Goal: Task Accomplishment & Management: Manage account settings

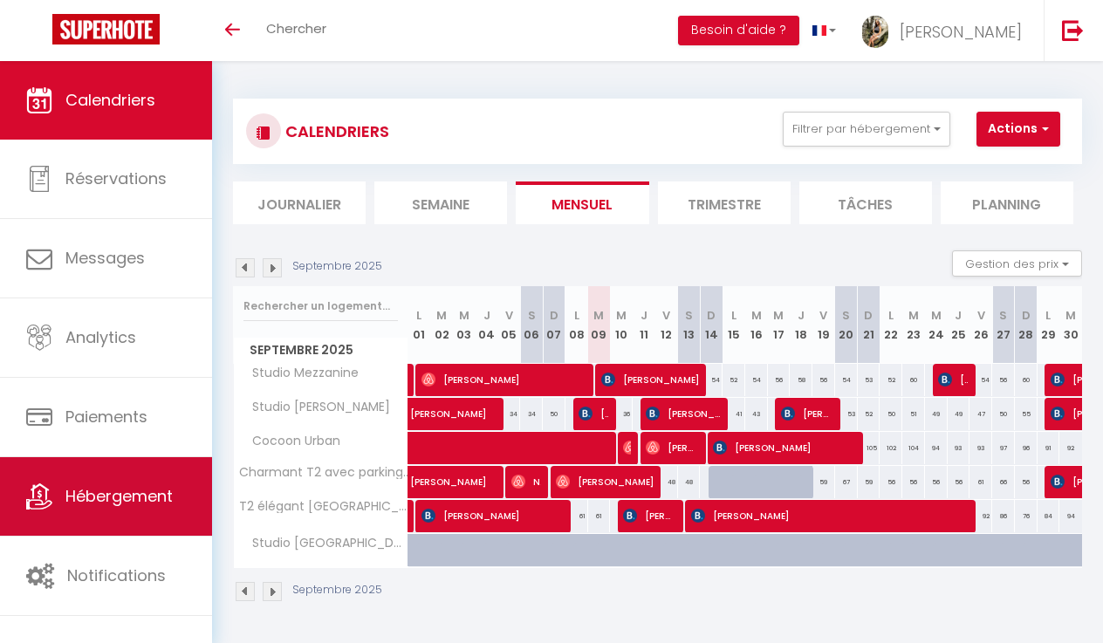
click at [136, 520] on link "Hébergement" at bounding box center [106, 496] width 212 height 79
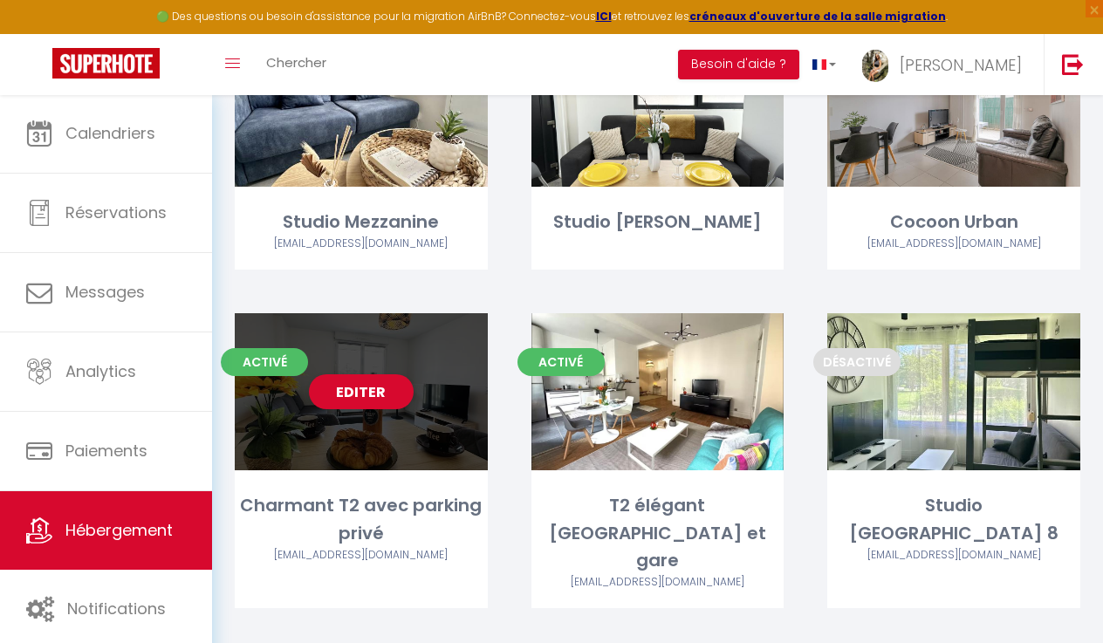
scroll to position [193, 0]
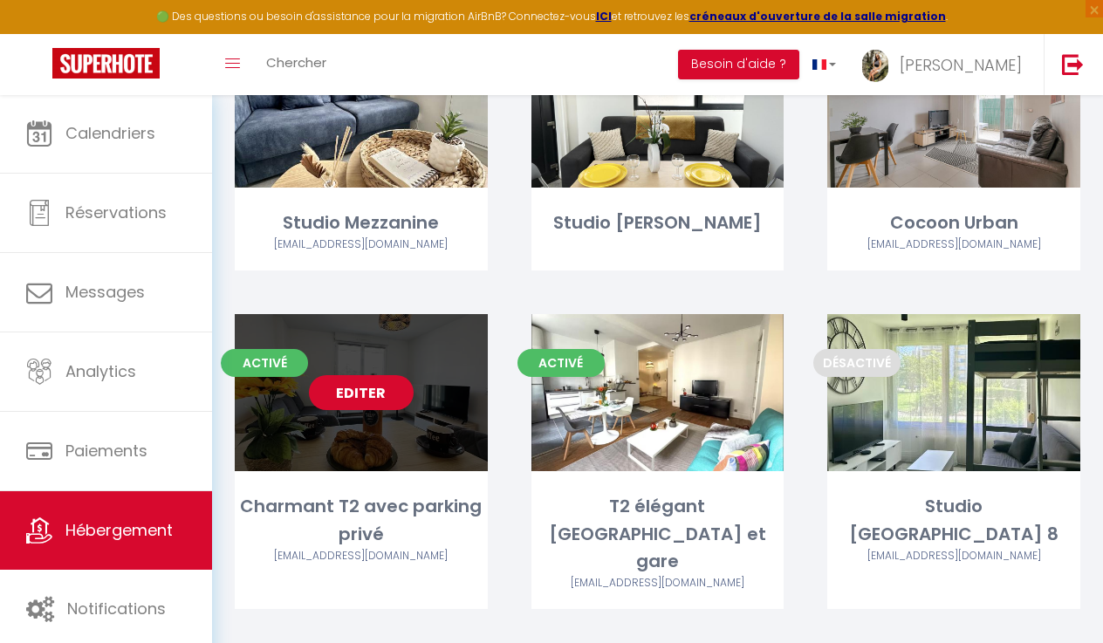
click at [365, 393] on link "Editer" at bounding box center [361, 392] width 105 height 35
click at [375, 386] on link "Editer" at bounding box center [361, 392] width 105 height 35
select select "3"
select select "2"
select select "1"
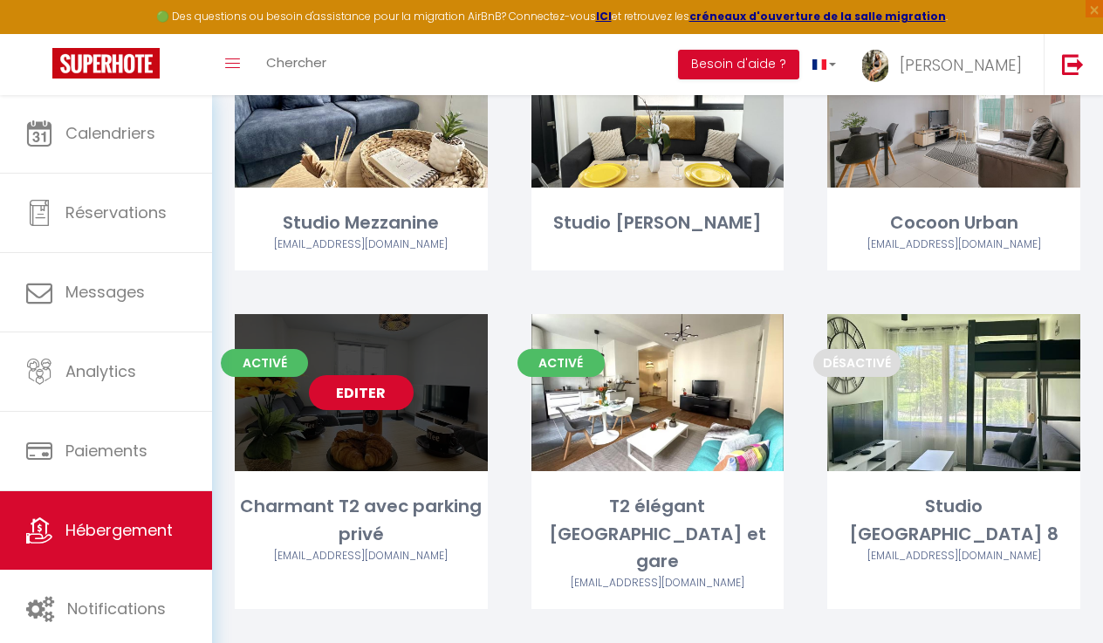
select select "1"
select select
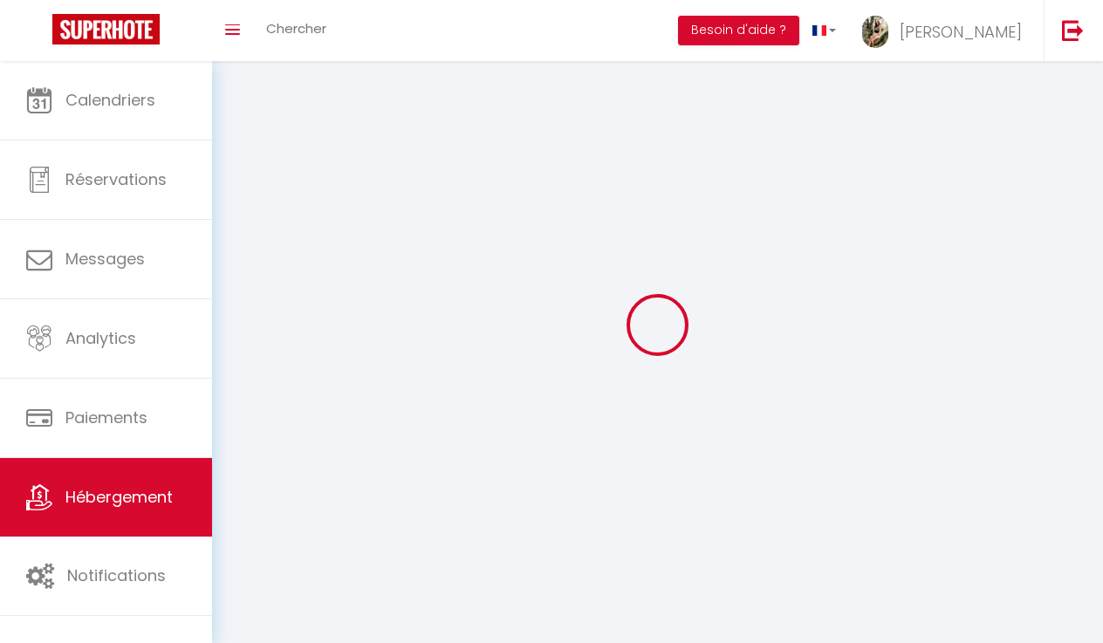
select select
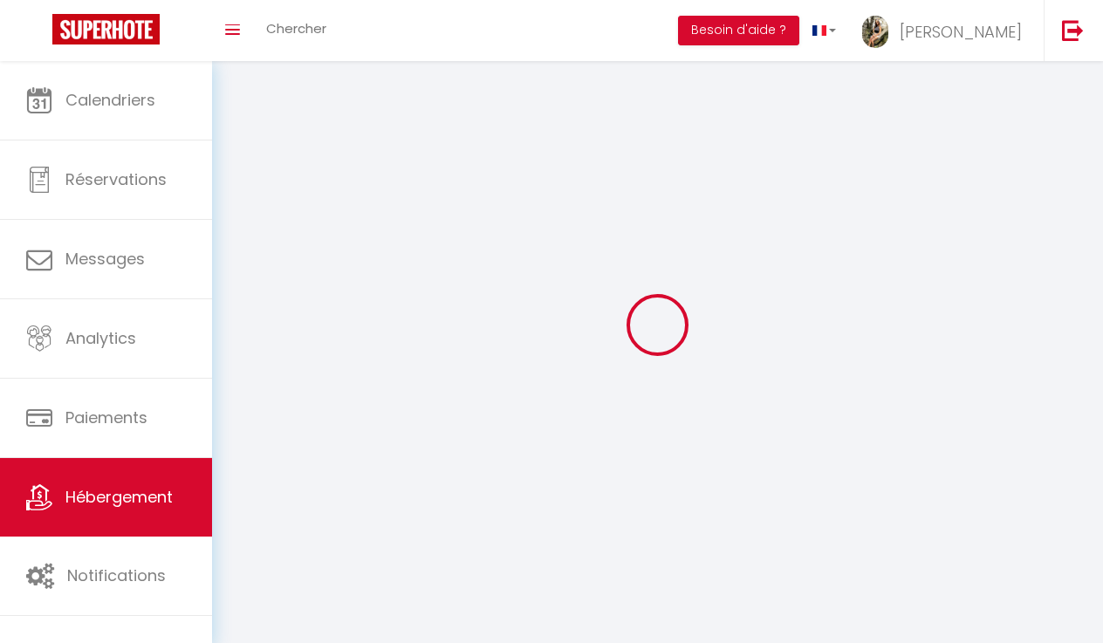
select select
checkbox input "false"
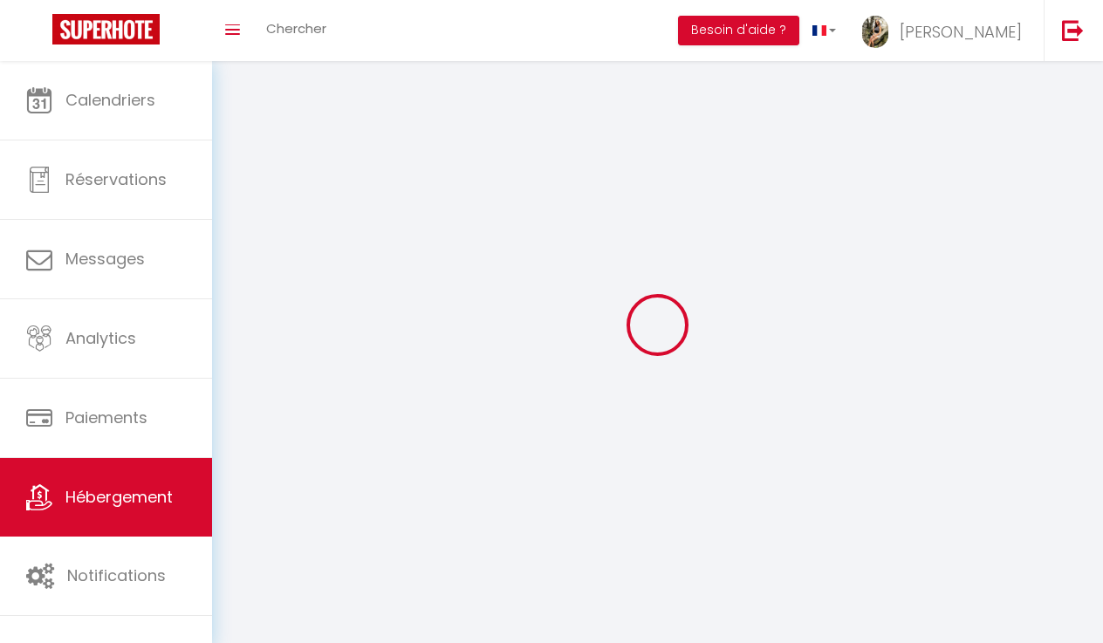
checkbox input "false"
select select
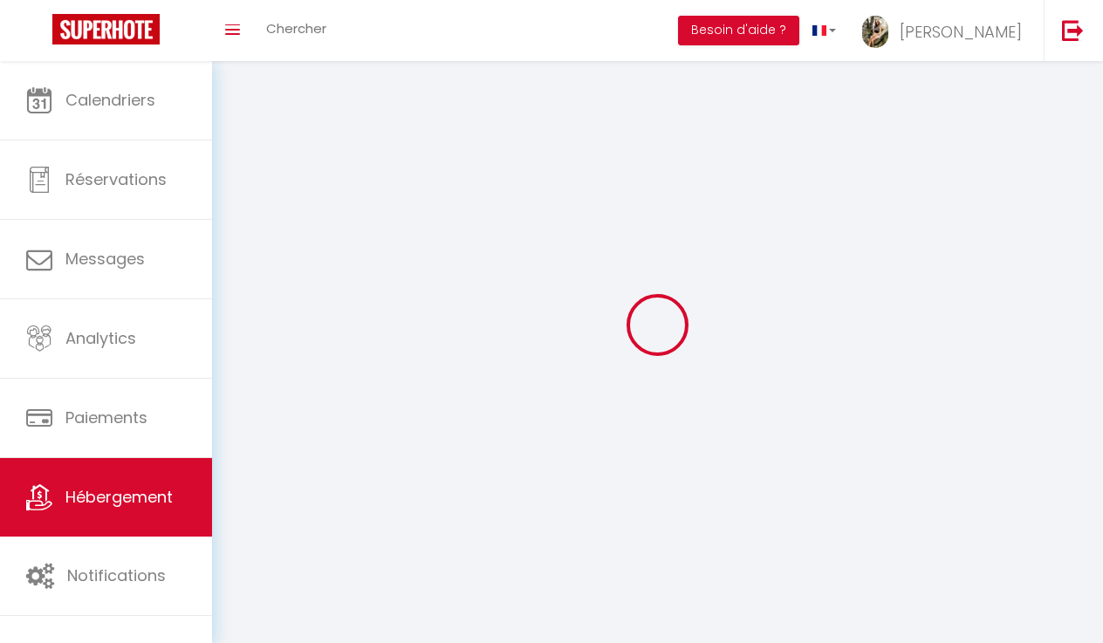
select select
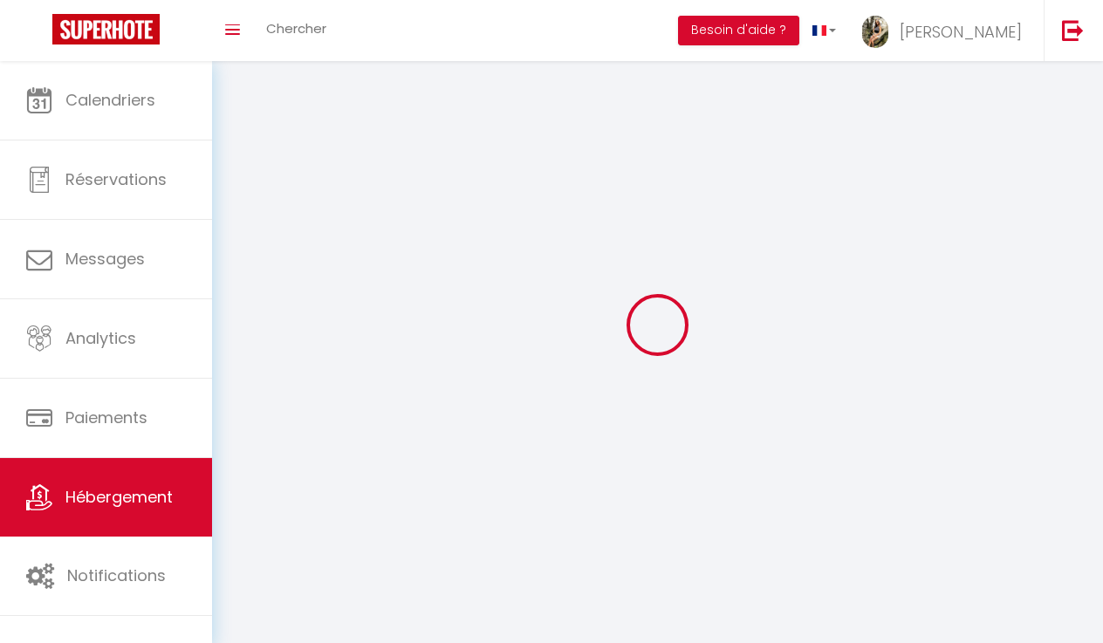
checkbox input "false"
select select
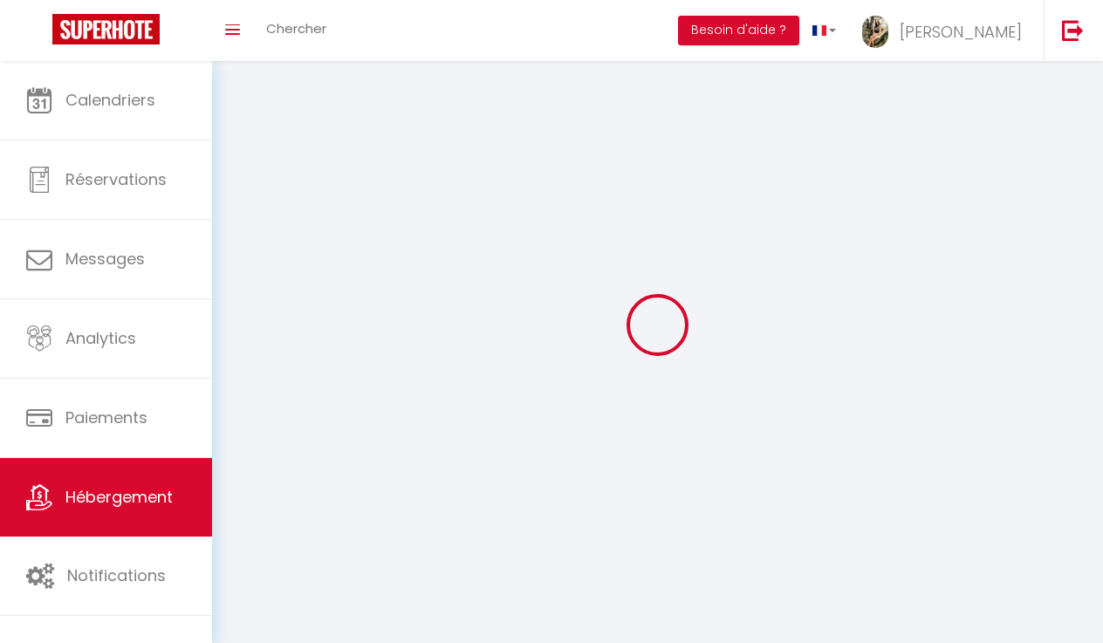
select select
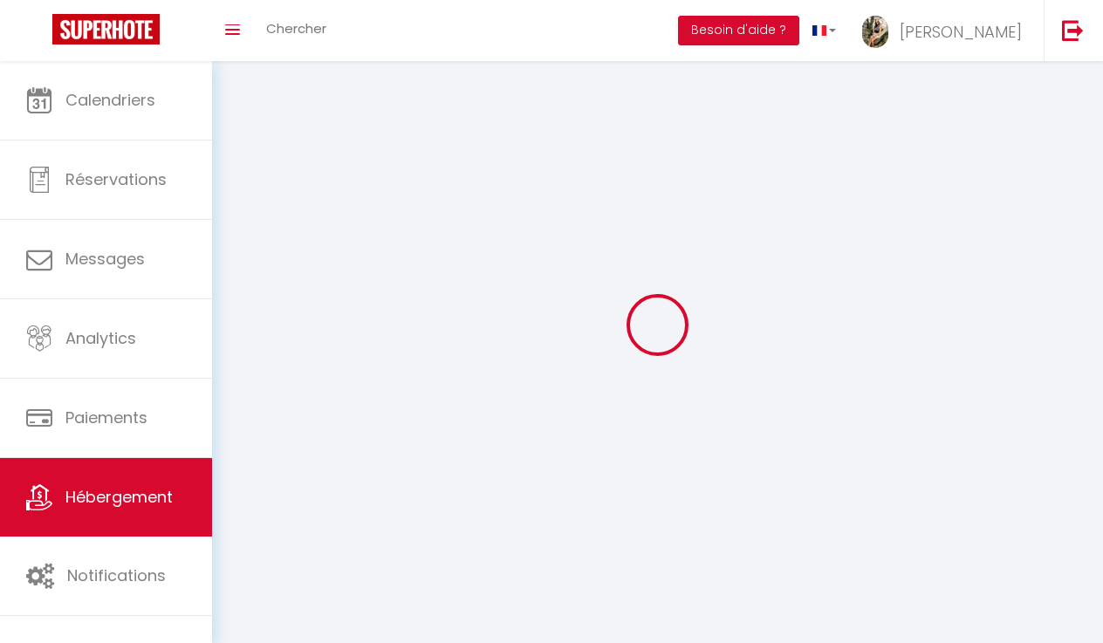
select select
checkbox input "false"
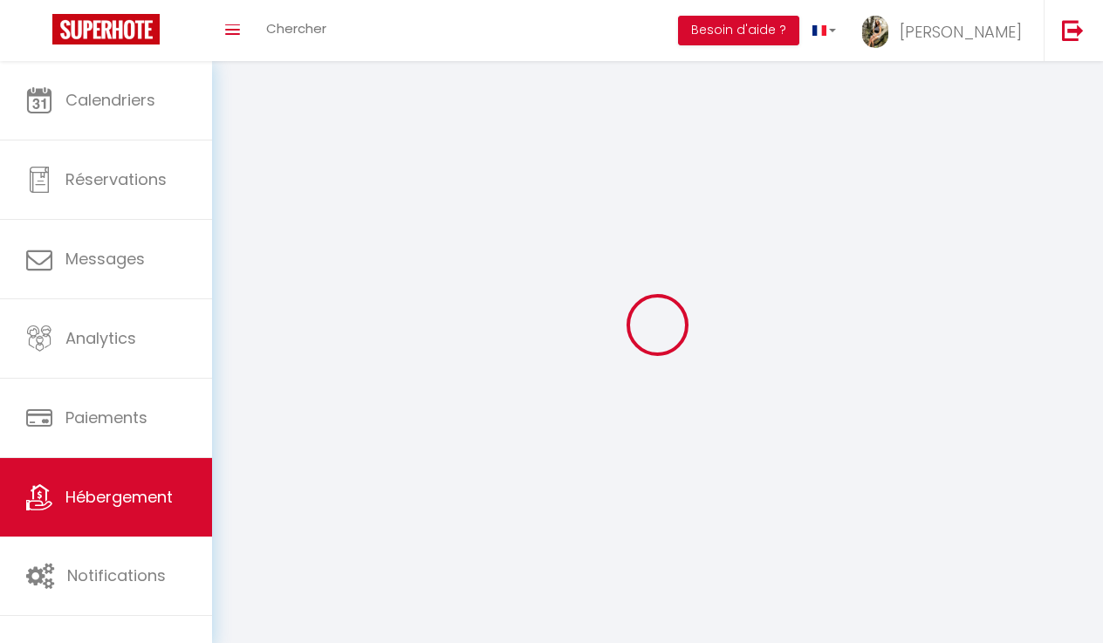
checkbox input "false"
select select
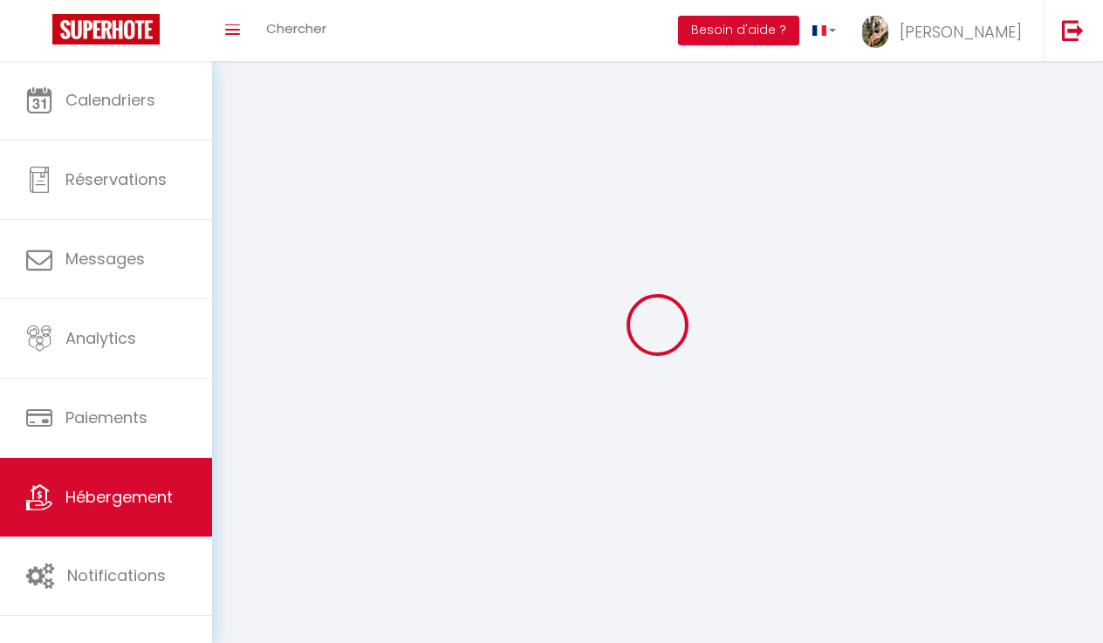
select select
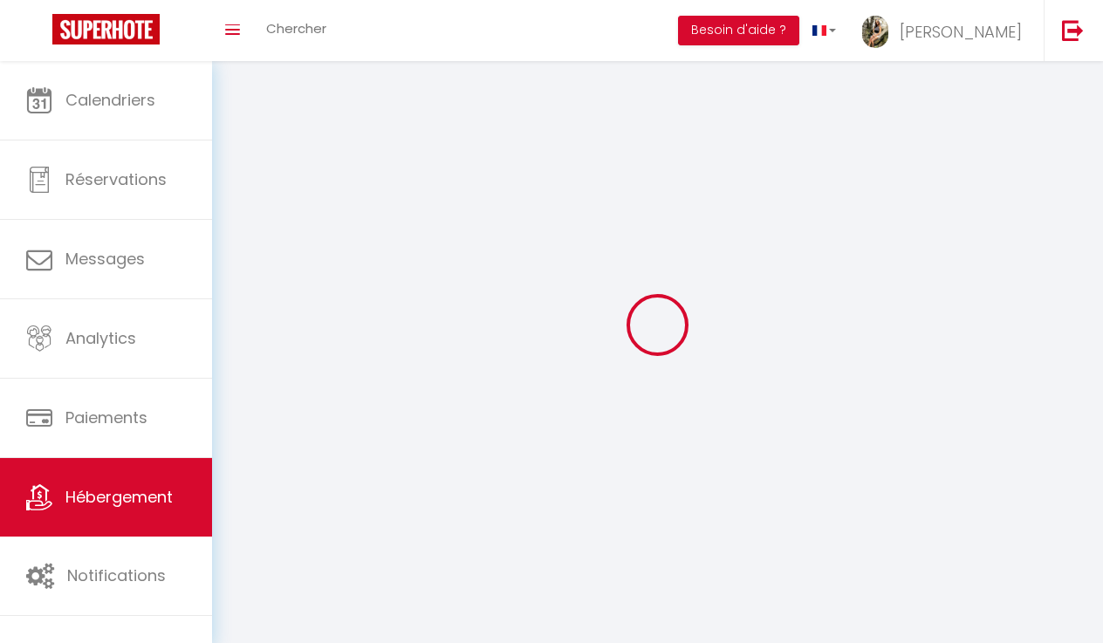
select select
checkbox input "false"
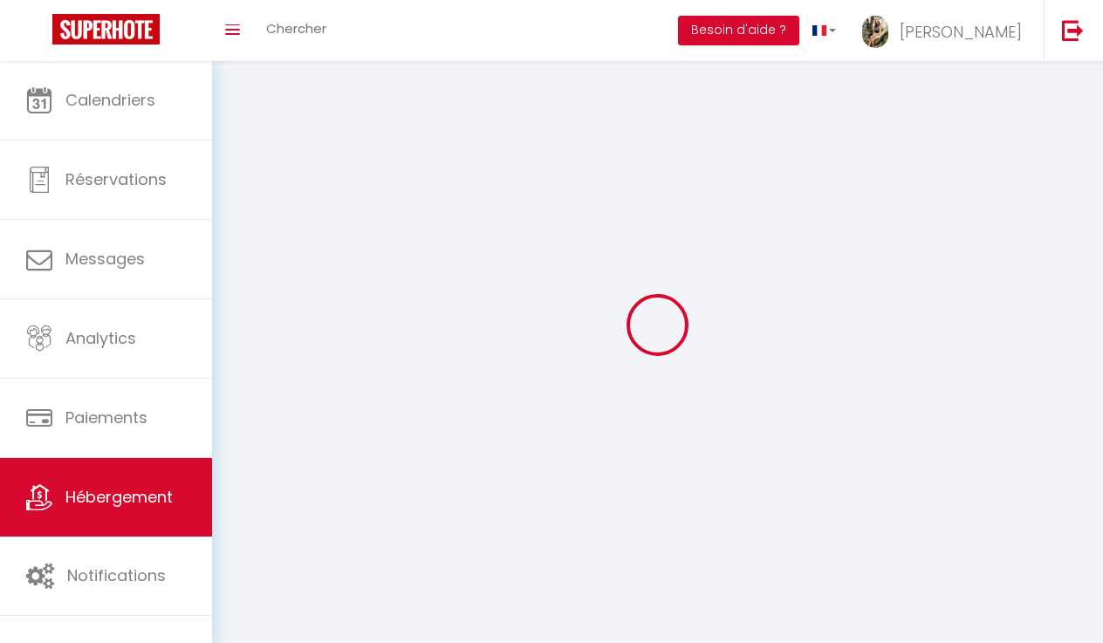
select select
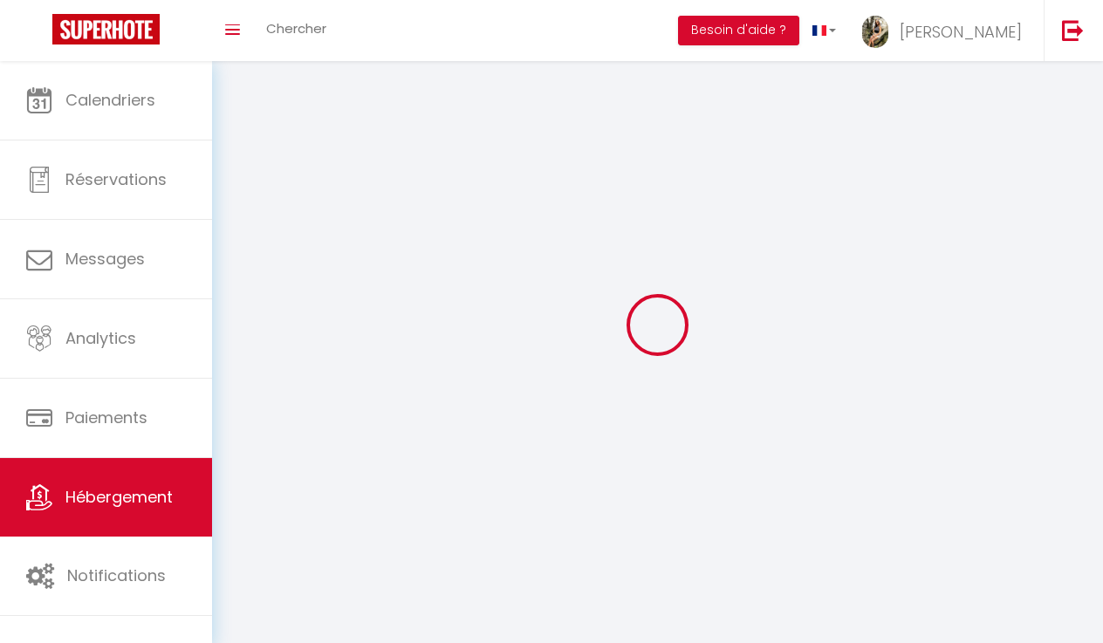
select select
checkbox input "false"
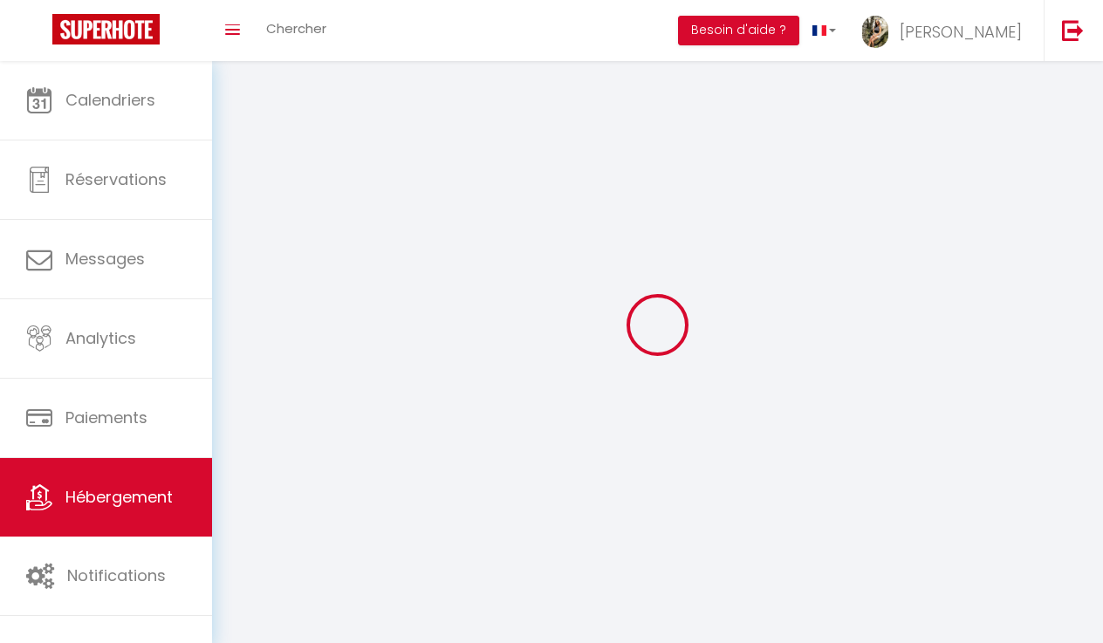
checkbox input "false"
select select
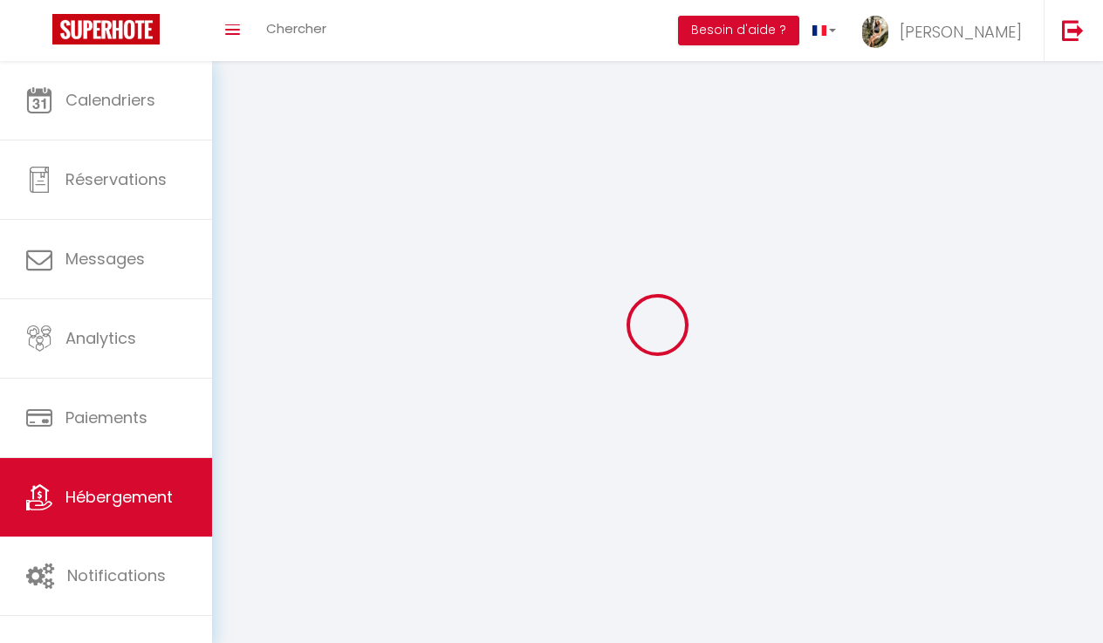
select select
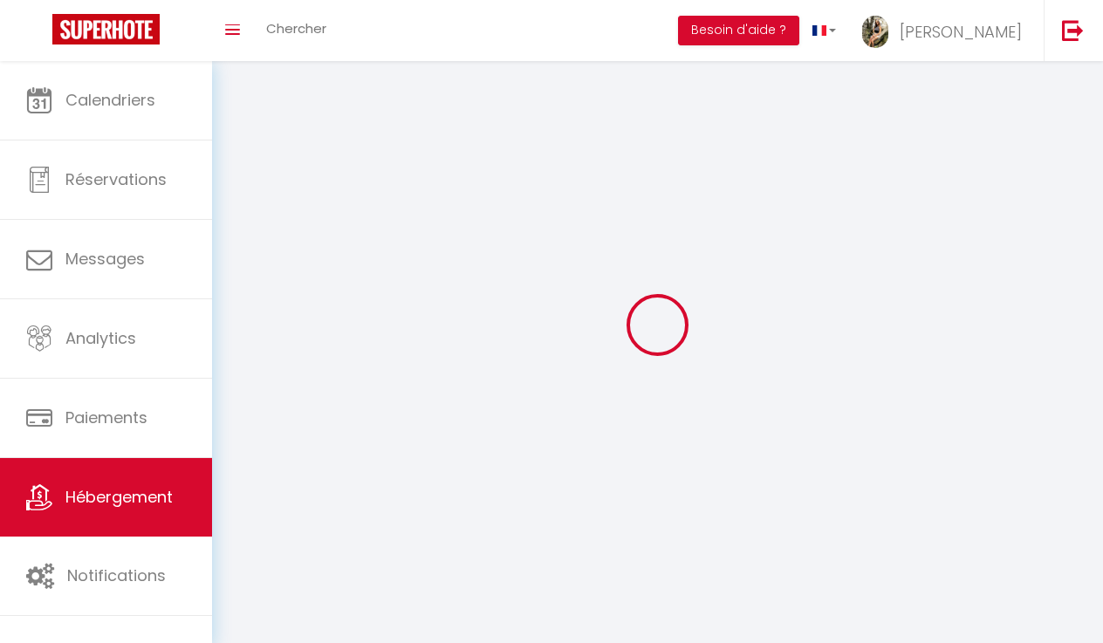
checkbox input "false"
select select
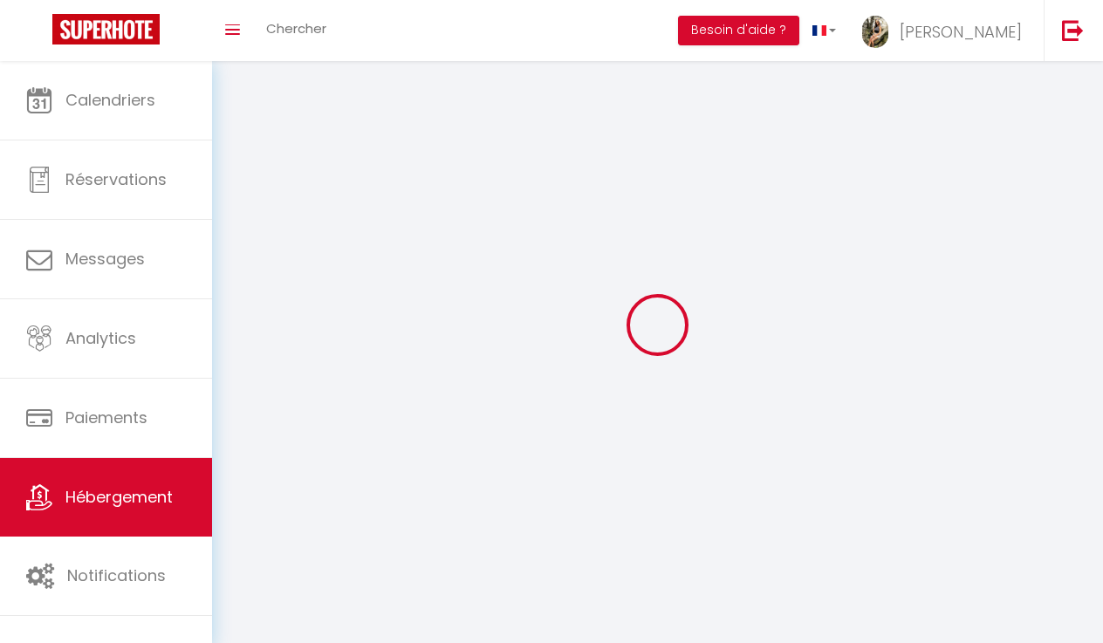
select select
select select "28"
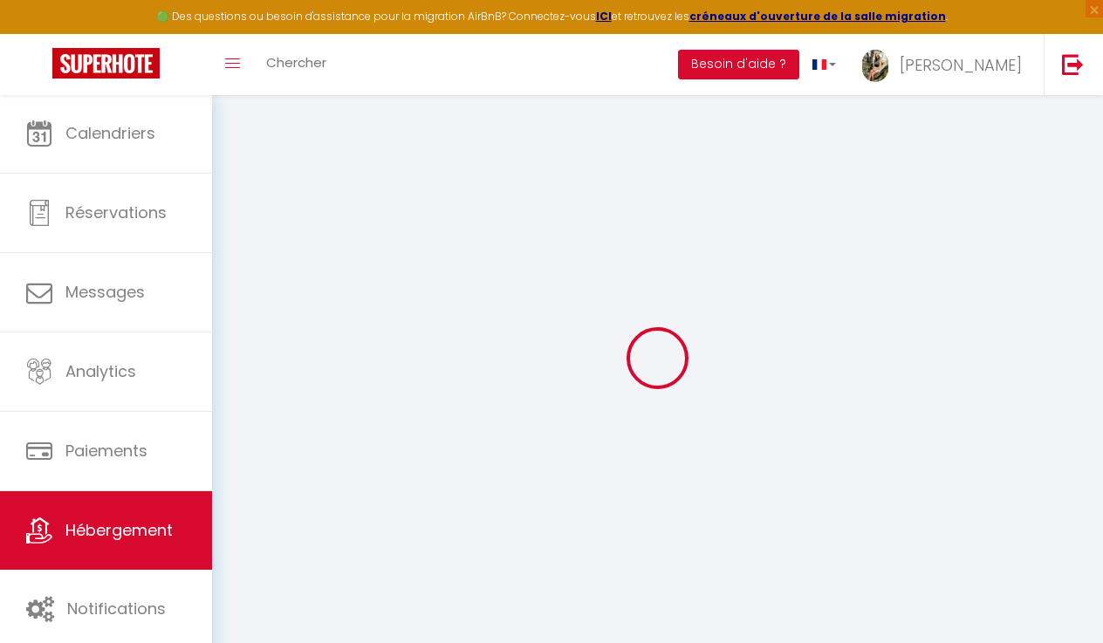
select select
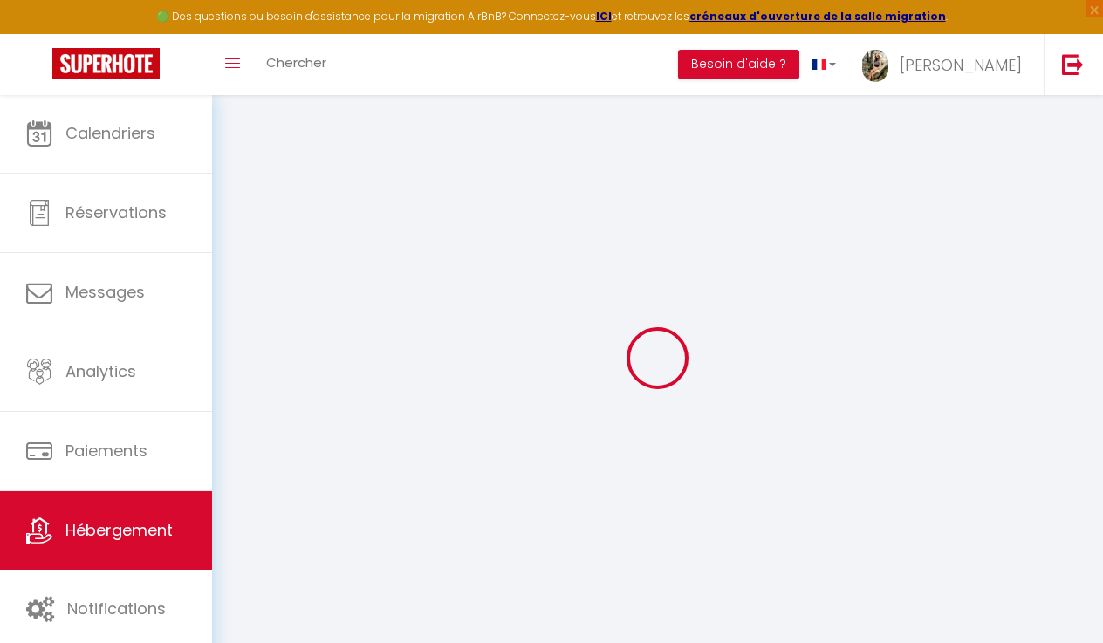
select select
checkbox input "false"
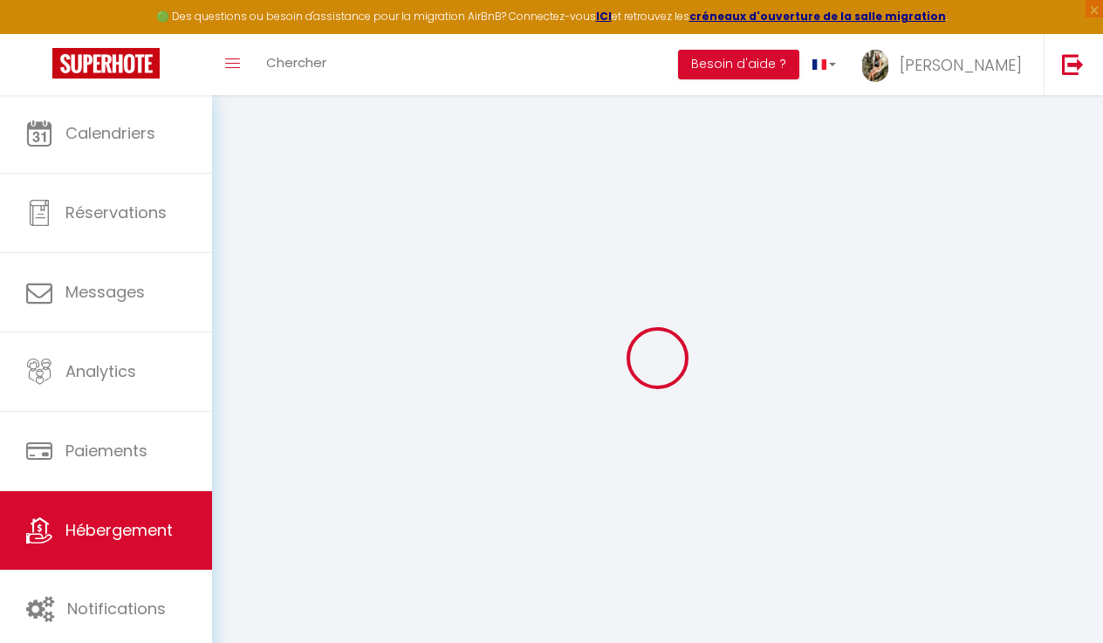
select select
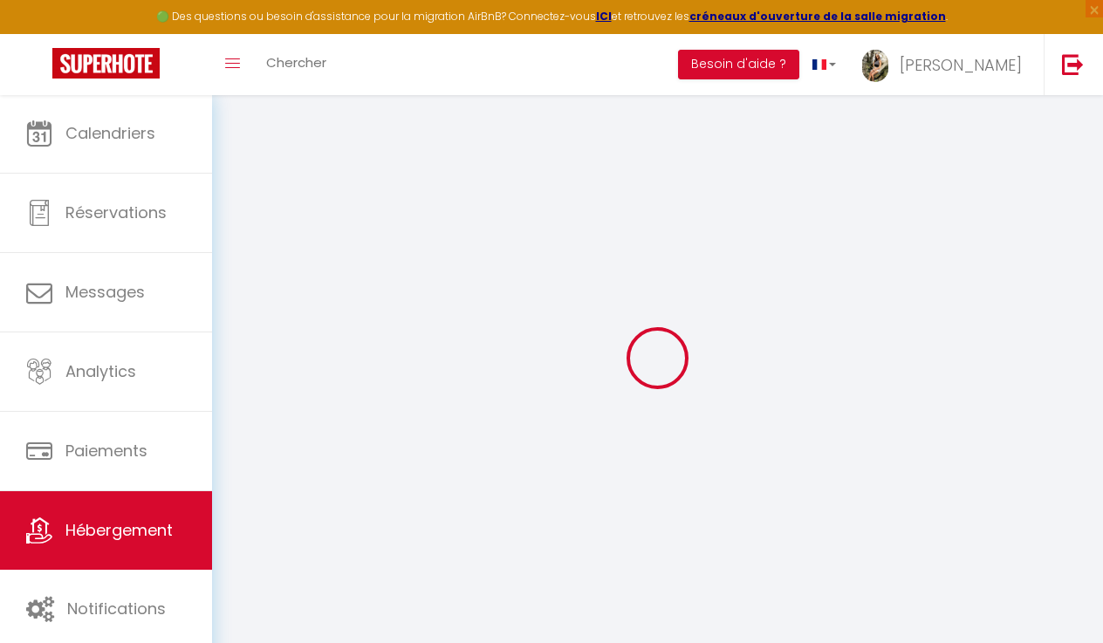
select select
checkbox input "false"
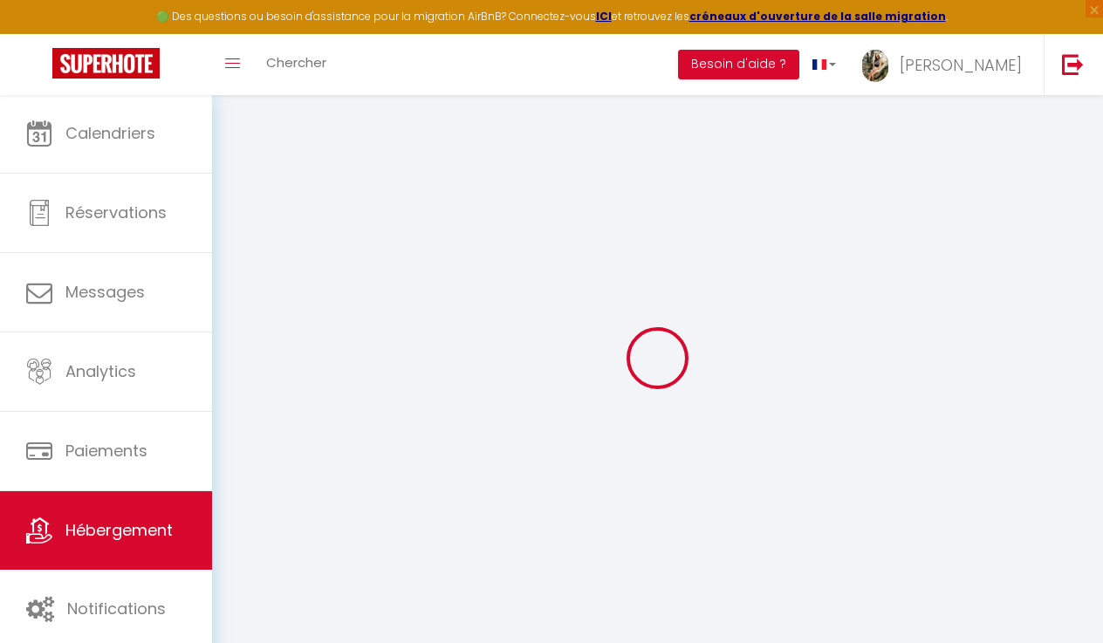
checkbox input "false"
select select
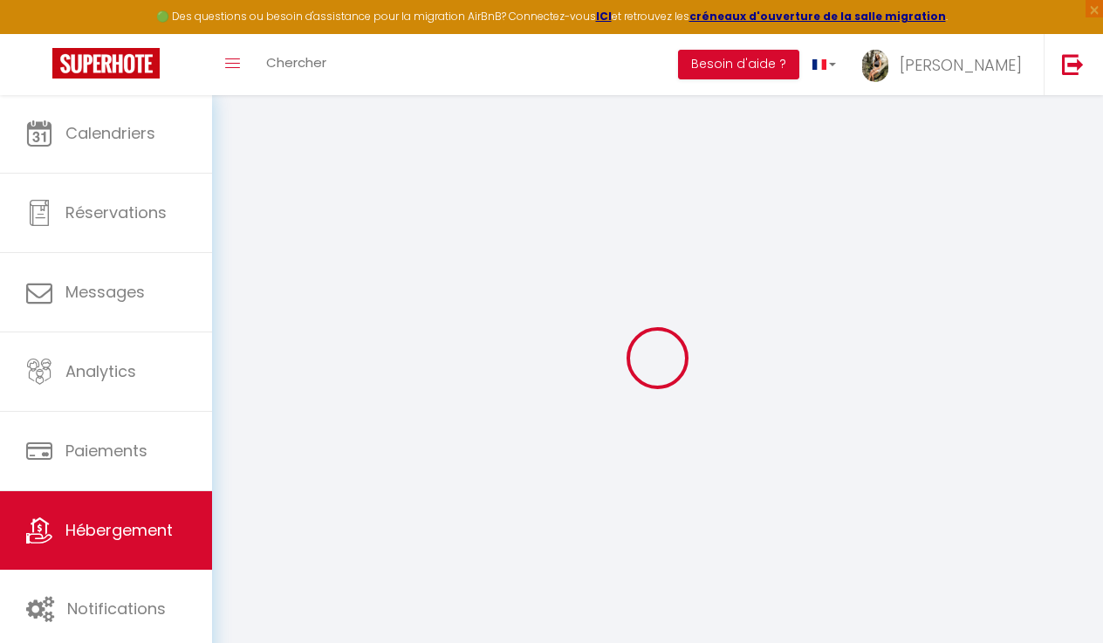
select select
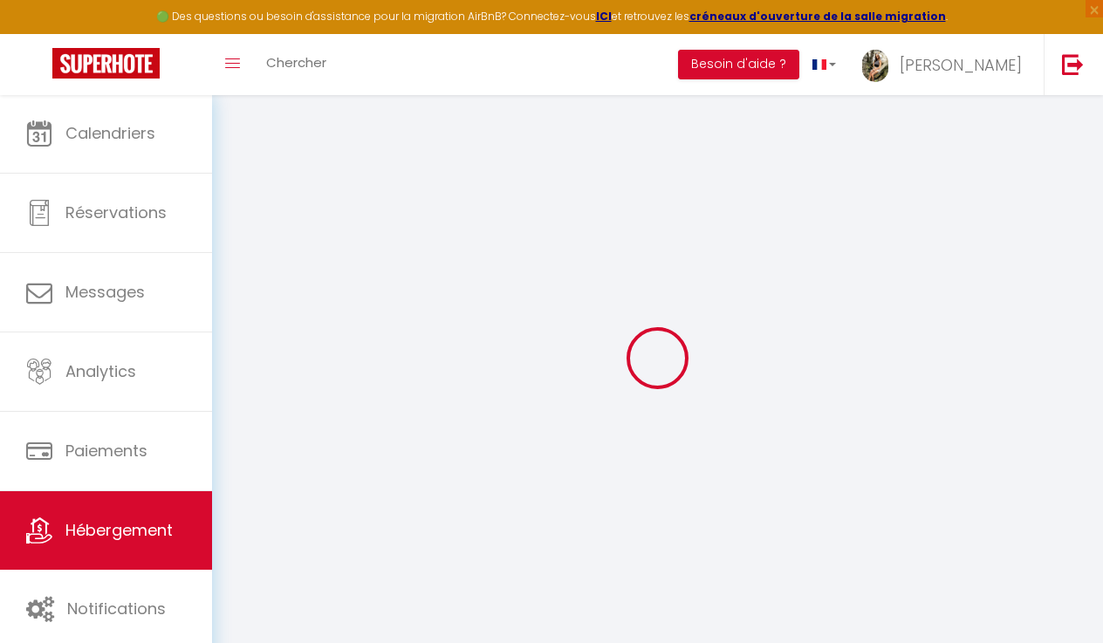
checkbox input "false"
select select
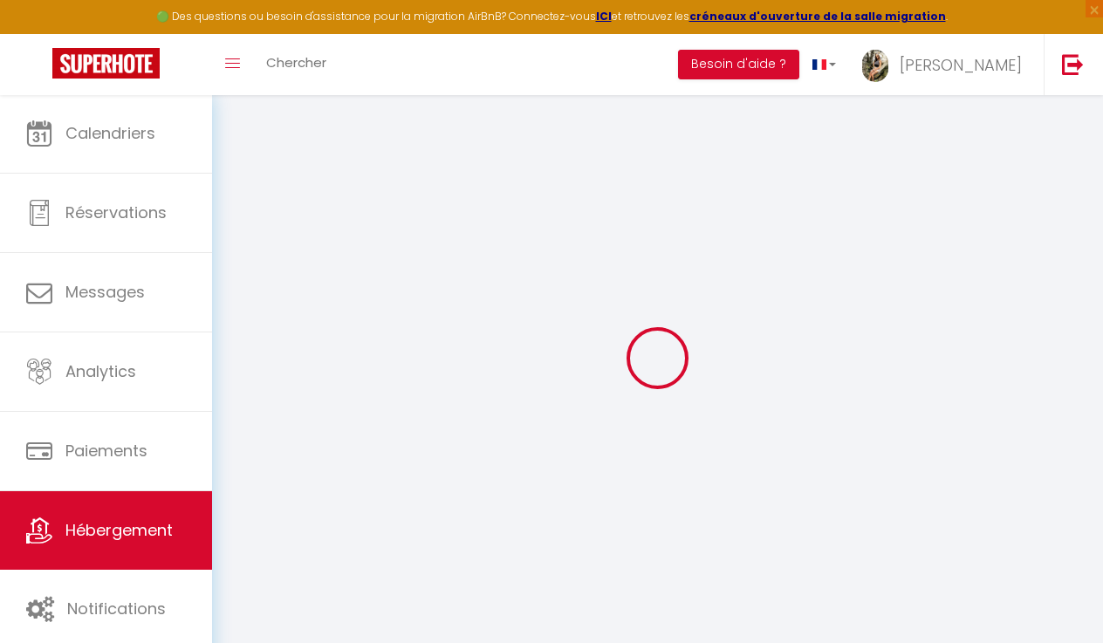
select select
type input "Charmant T2 avec parking privé"
type input "SCI"
type input "JUVICA 2"
type input "5 quai des martyrs du 8 février 1962"
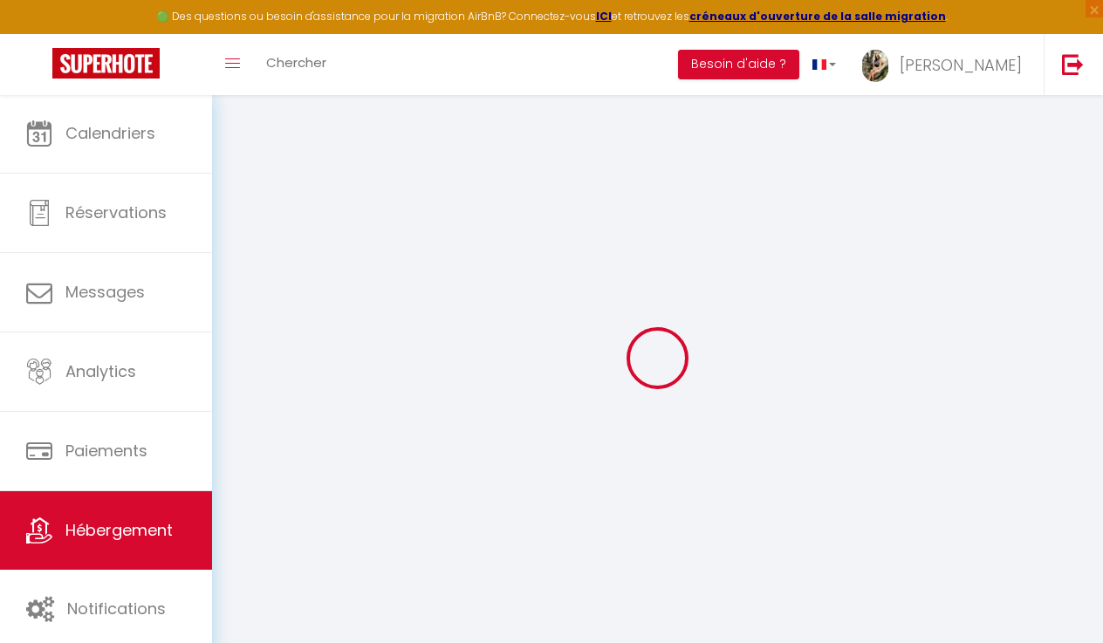
type input "69700"
type input "givors"
type input "45"
type input "50"
select select
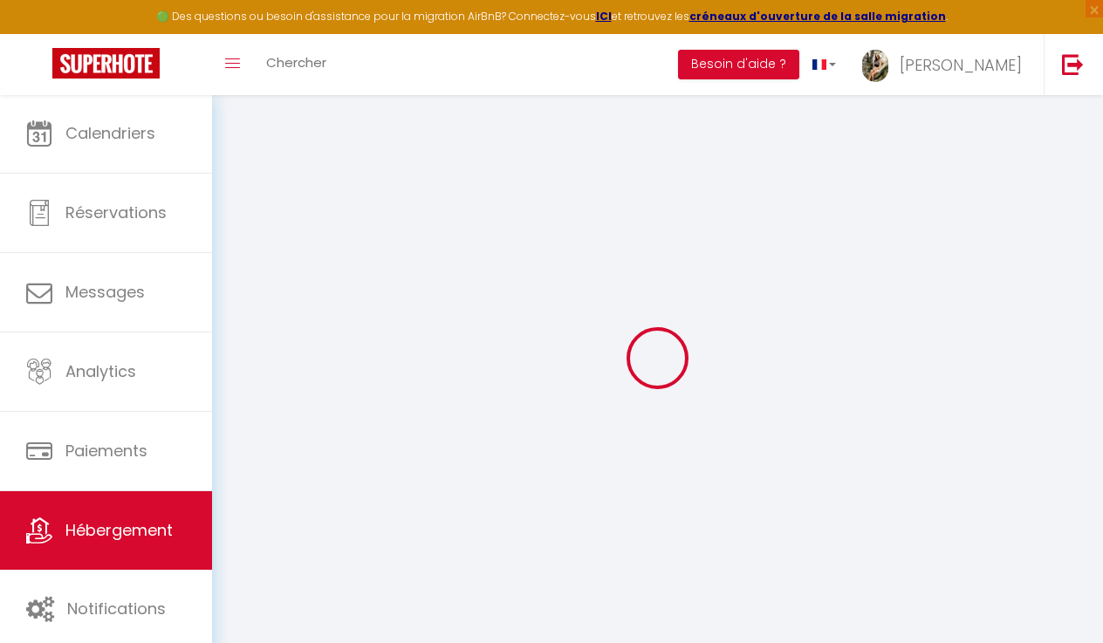
select select
type input "5 quai des martyrs du 8 février 1962"
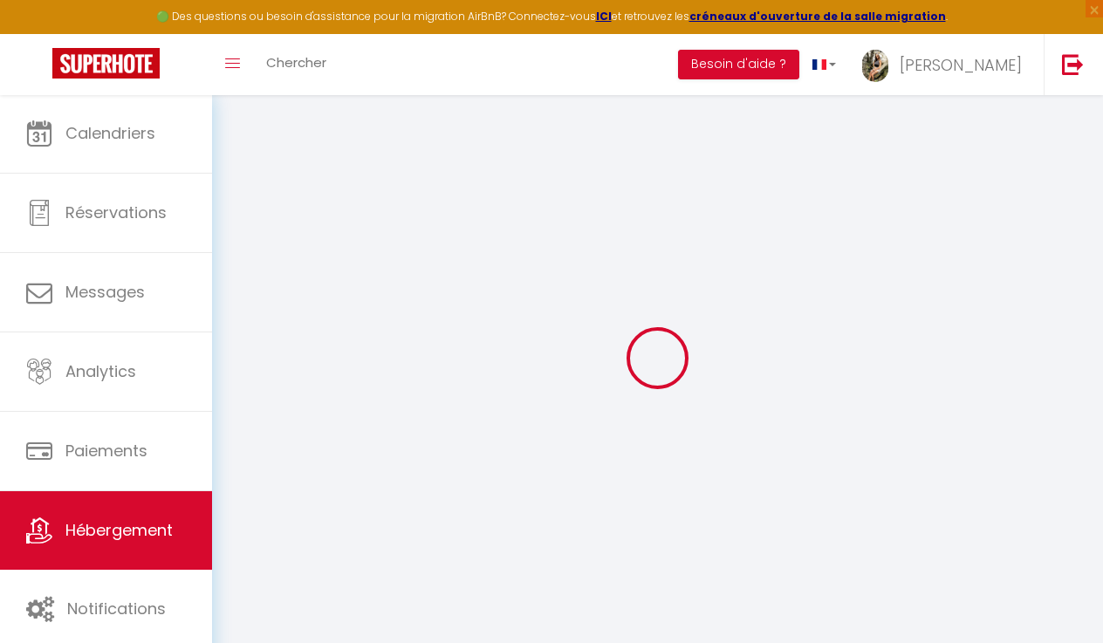
type input "69700"
type input "givors"
type input "campo.y@wanadoo.fr"
select select
checkbox input "false"
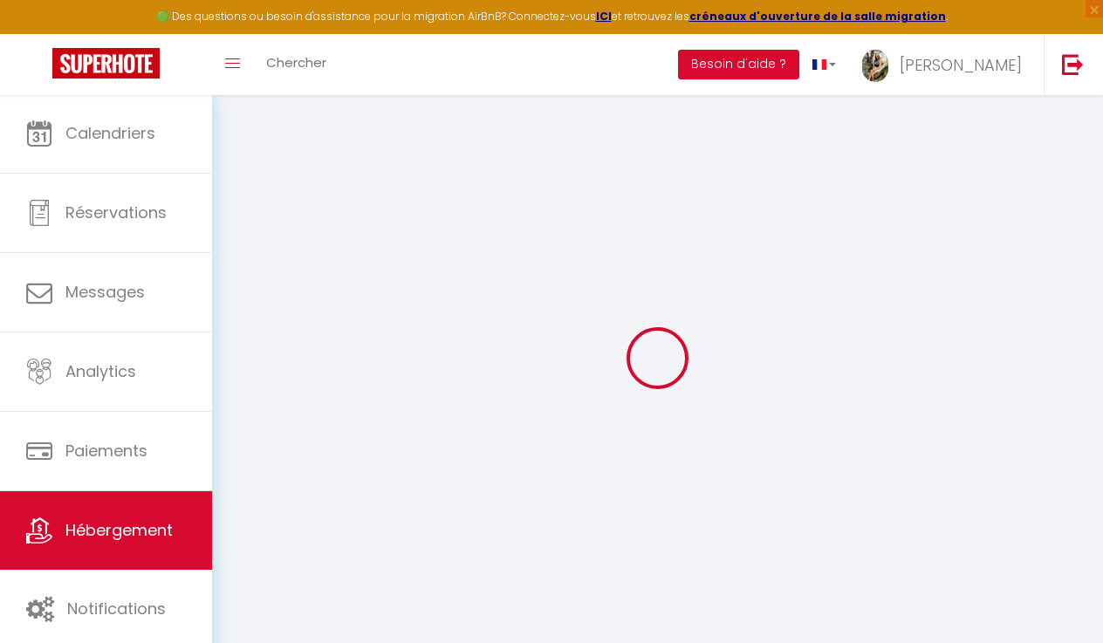
checkbox input "false"
type input "22"
type input "55"
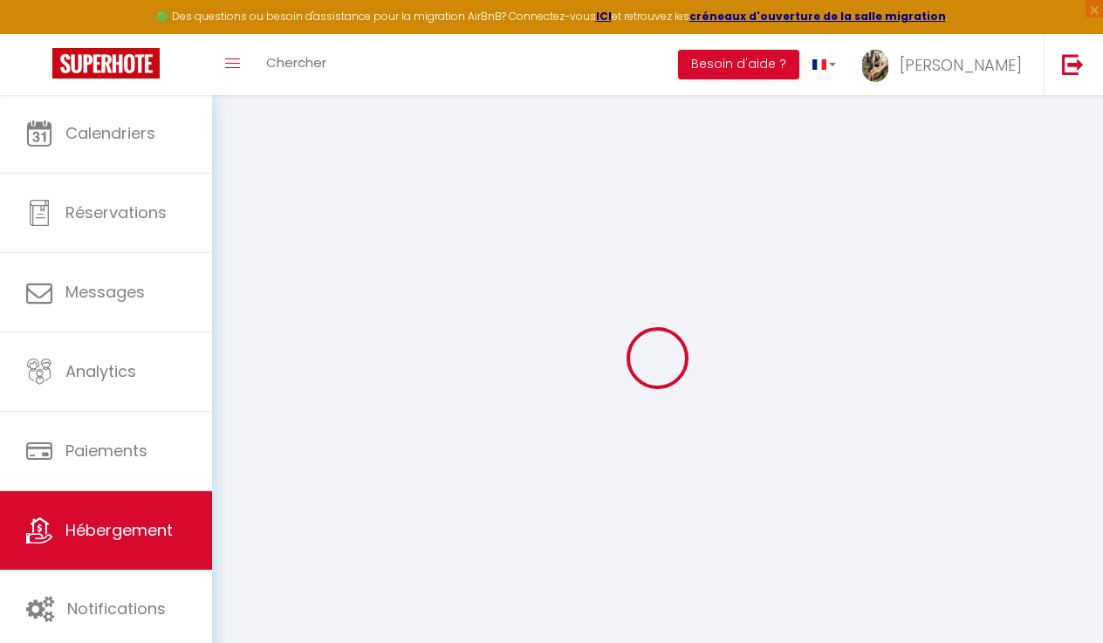
type input "0"
select select
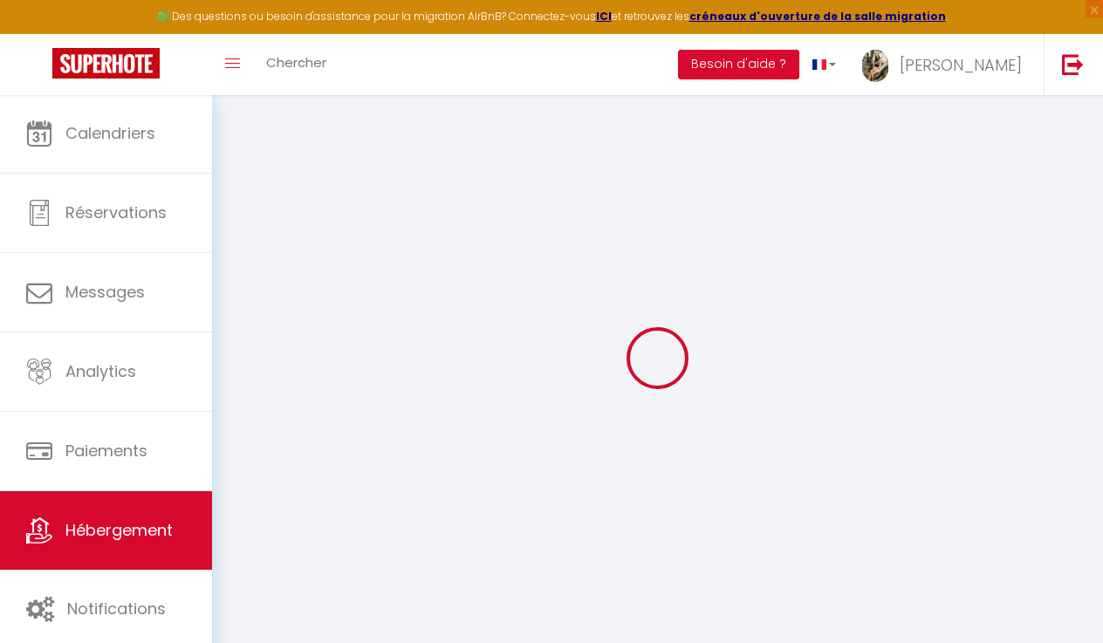
select select
checkbox input "false"
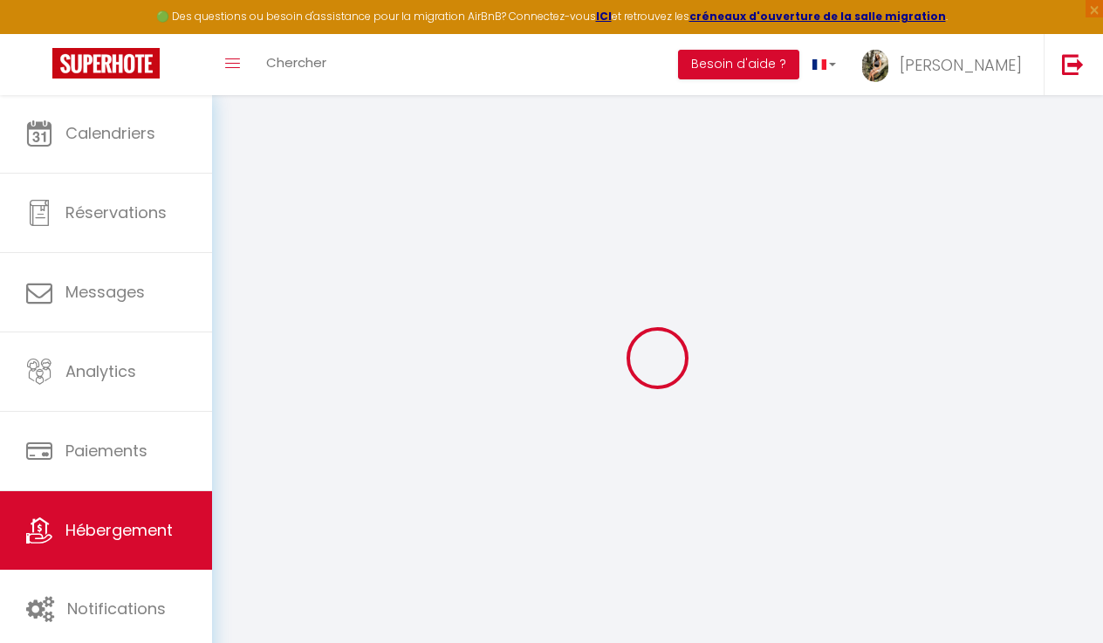
checkbox input "false"
select select
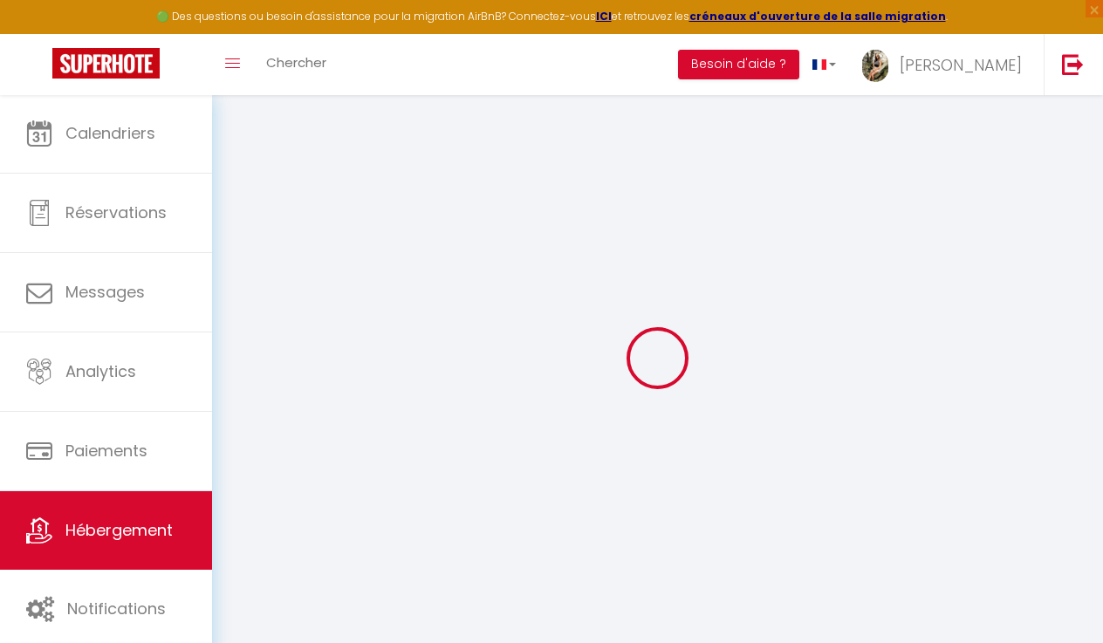
select select
checkbox input "false"
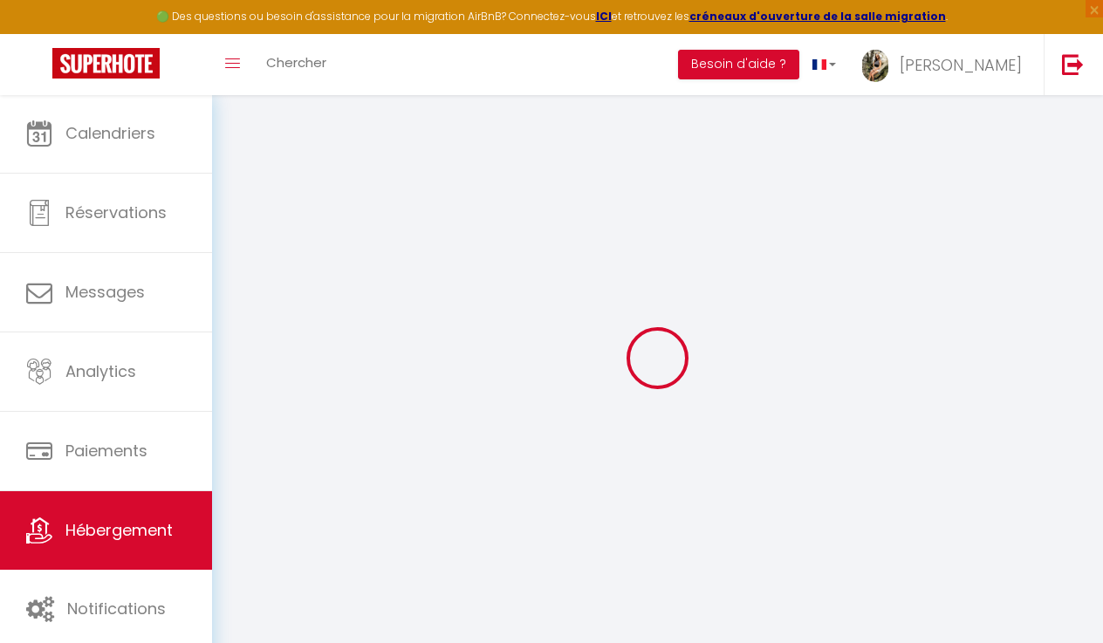
checkbox input "false"
select select
checkbox input "false"
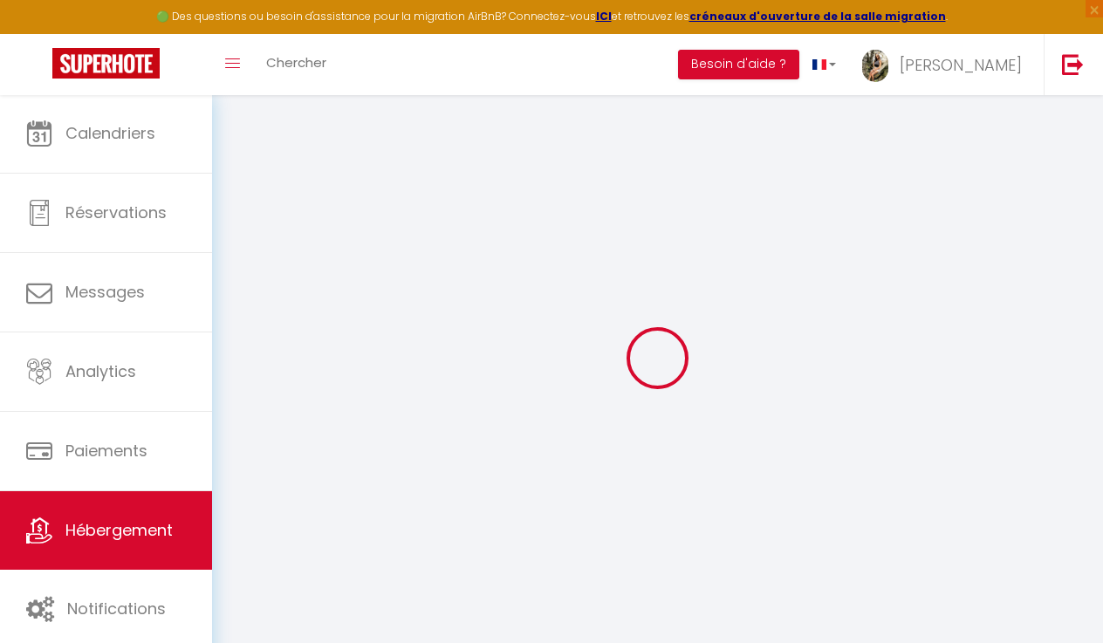
checkbox input "false"
select select
checkbox input "false"
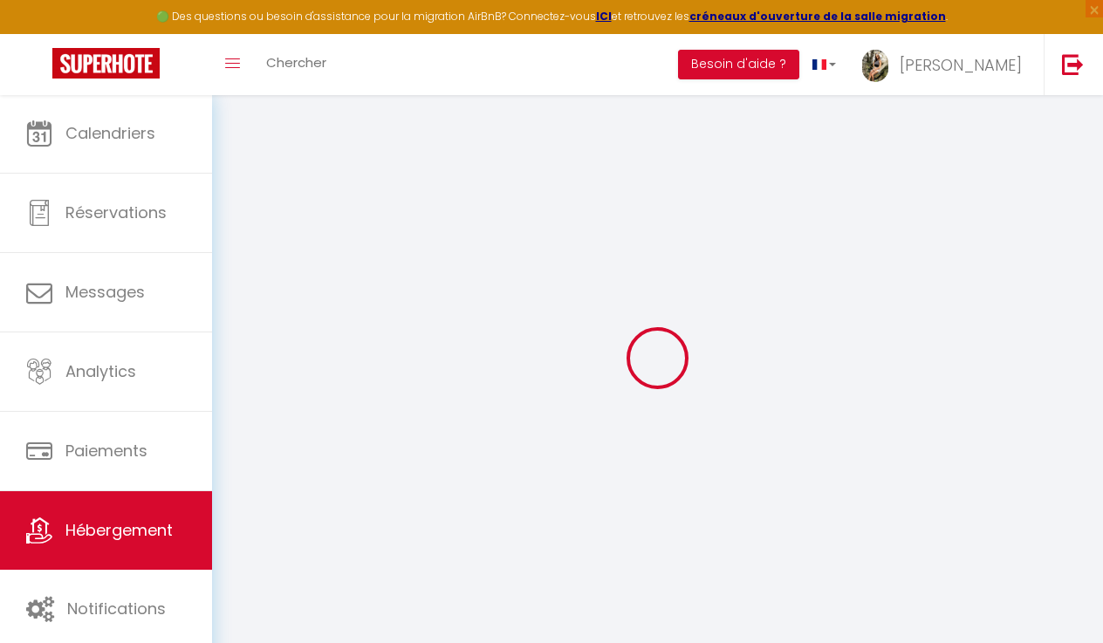
checkbox input "false"
select select
checkbox input "false"
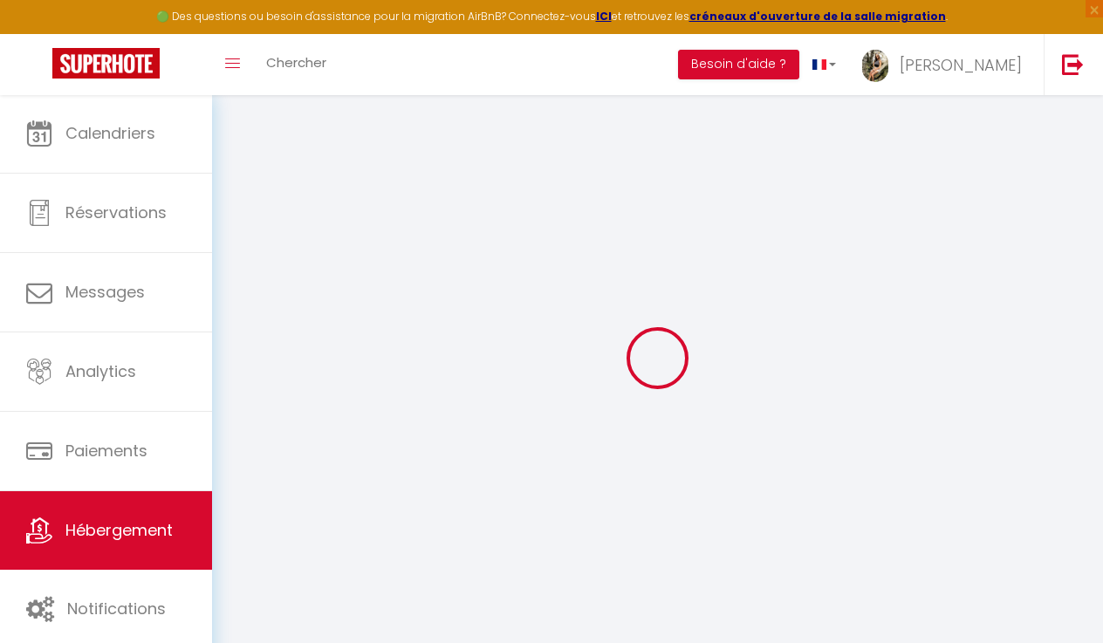
checkbox input "false"
select select "16:00"
select select "00:00"
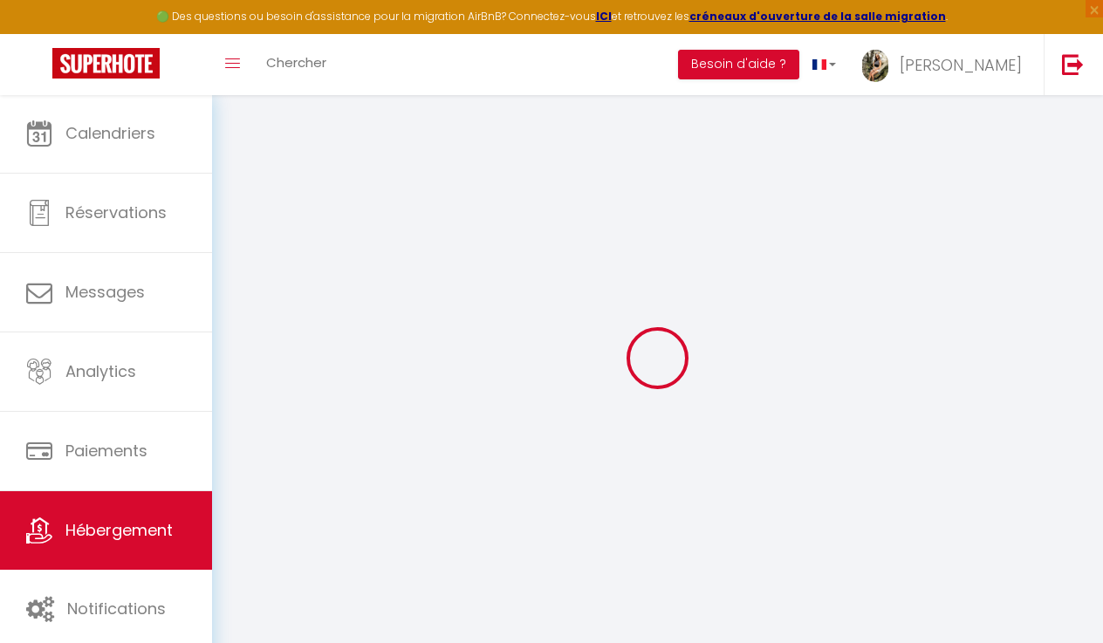
select select "11:00"
select select "30"
select select "120"
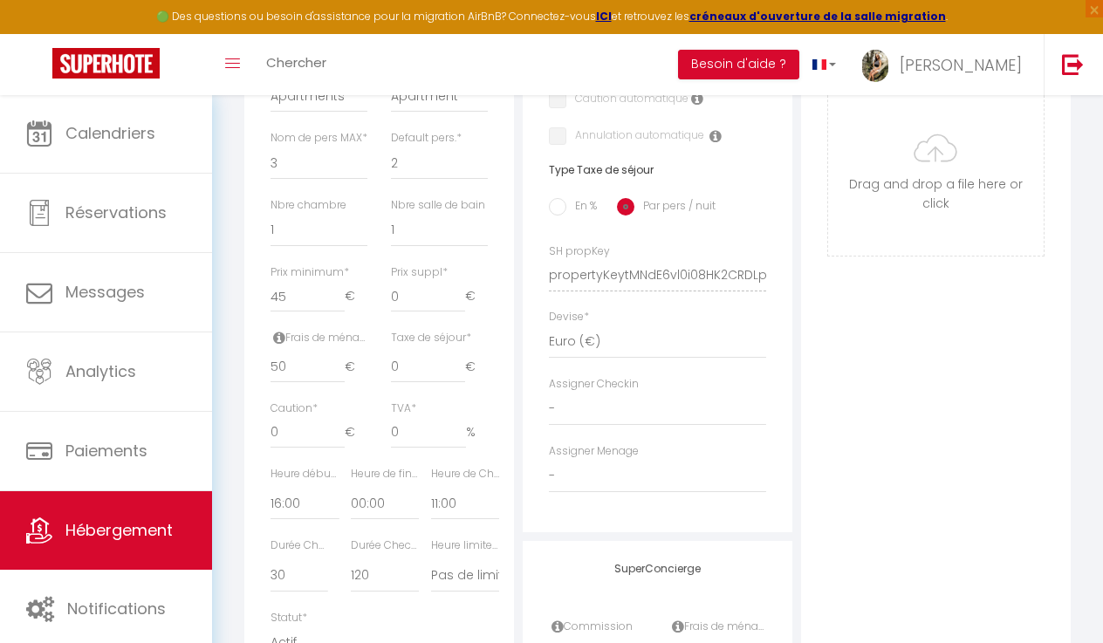
scroll to position [640, 0]
select select
checkbox input "false"
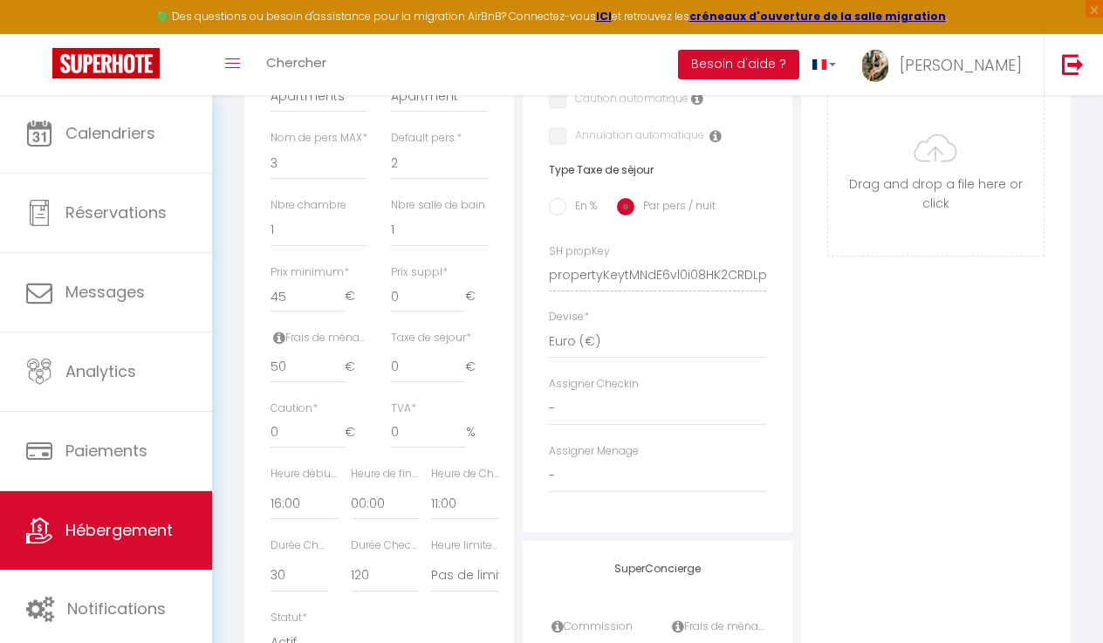
checkbox input "false"
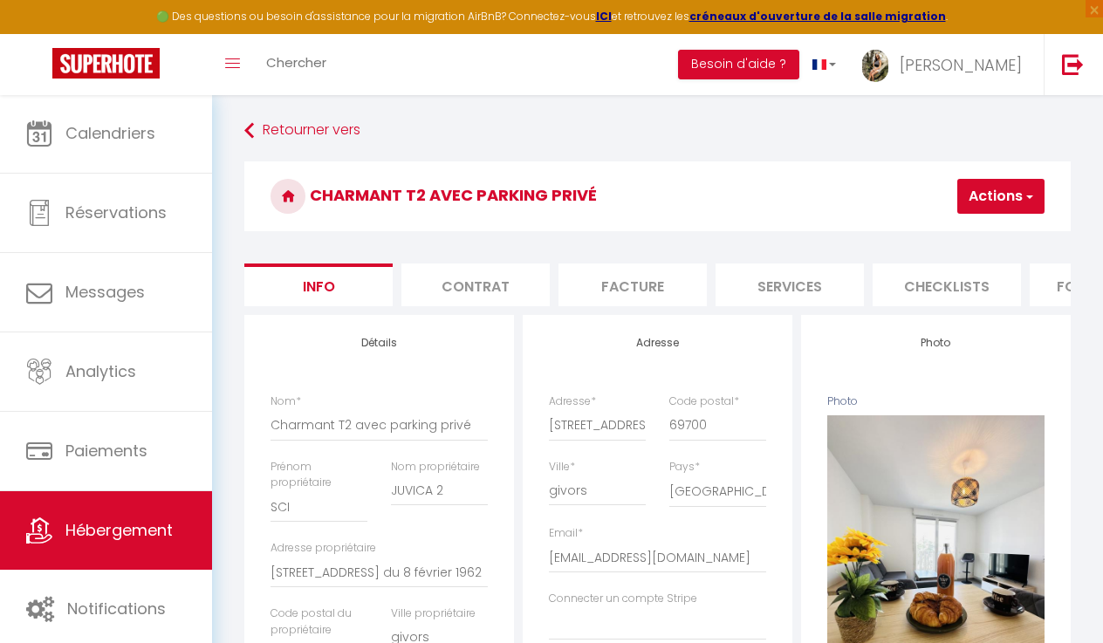
scroll to position [0, 0]
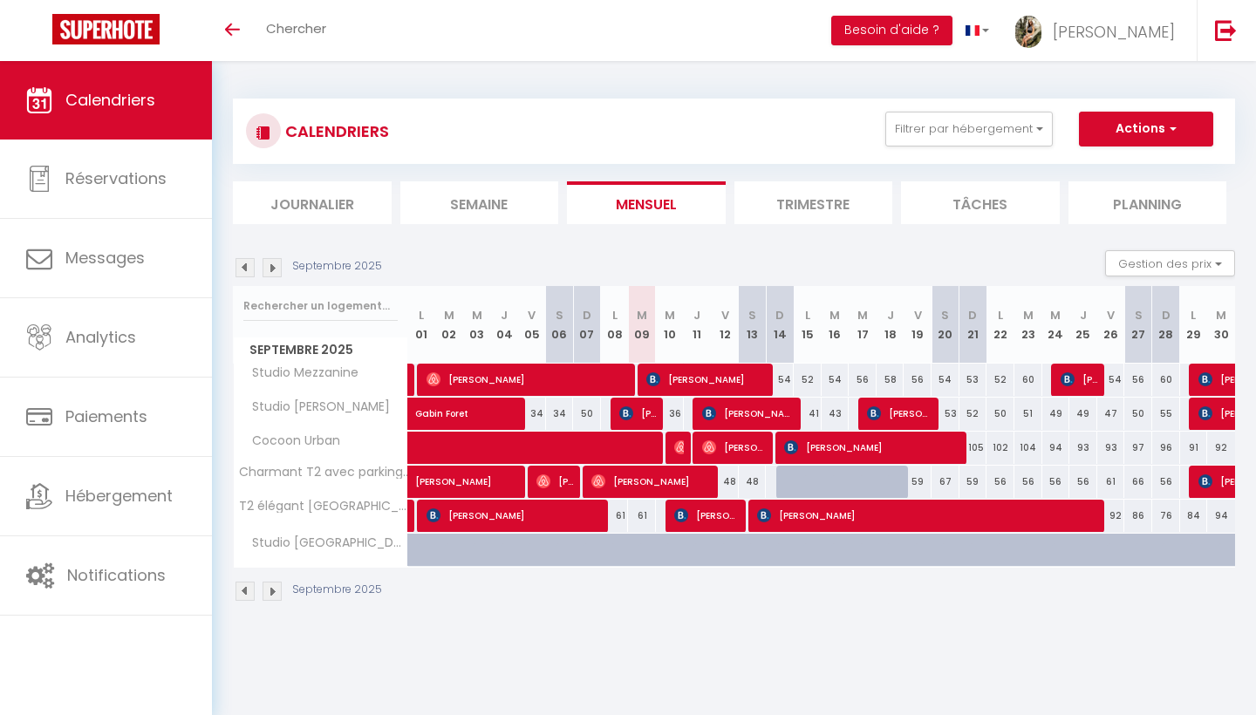
click at [828, 194] on li "Trimestre" at bounding box center [813, 202] width 159 height 43
